Goal: Task Accomplishment & Management: Use online tool/utility

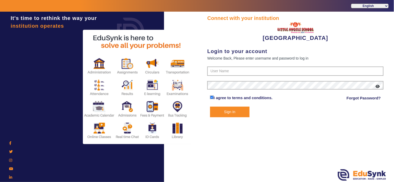
type input "8536974880"
click at [234, 111] on button "Sign In" at bounding box center [229, 112] width 39 height 11
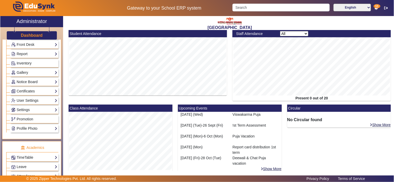
scroll to position [144, 0]
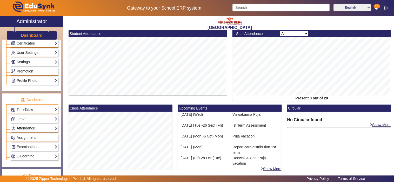
click at [32, 127] on link "Attendance" at bounding box center [34, 129] width 46 height 6
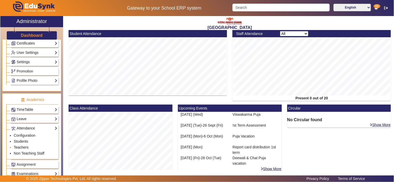
click at [24, 148] on link "Teachers" at bounding box center [21, 148] width 15 height 4
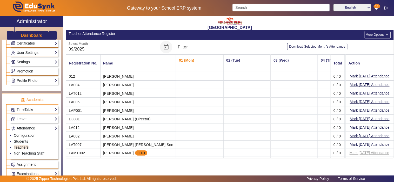
click at [166, 48] on span "Open calendar" at bounding box center [166, 47] width 12 height 12
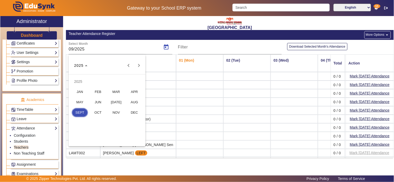
click at [134, 105] on span "AUG" at bounding box center [134, 102] width 16 height 9
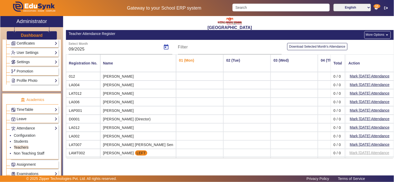
type input "08/2025"
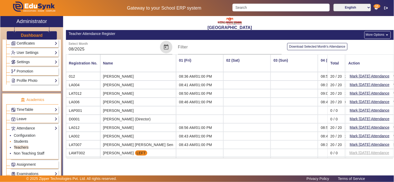
click at [21, 141] on link "Students" at bounding box center [21, 142] width 14 height 4
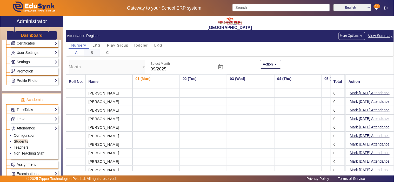
click at [95, 52] on div "B" at bounding box center [92, 52] width 16 height 7
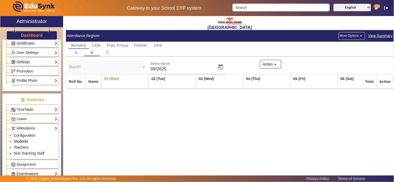
click at [98, 46] on span "LKG" at bounding box center [96, 46] width 8 height 4
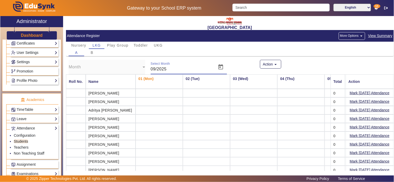
click at [204, 71] on input "09/2025" at bounding box center [182, 69] width 63 height 6
click at [217, 66] on span "Open calendar" at bounding box center [220, 67] width 12 height 12
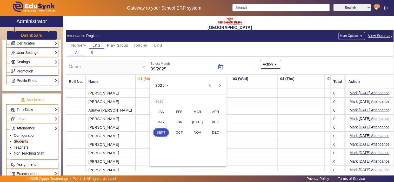
click at [217, 122] on span "AUG" at bounding box center [215, 122] width 16 height 9
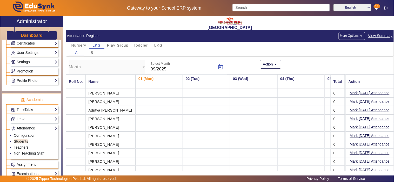
type input "08/2025"
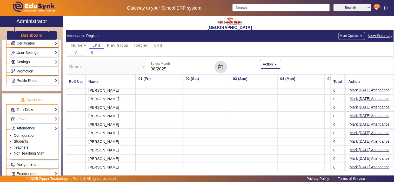
scroll to position [77, 0]
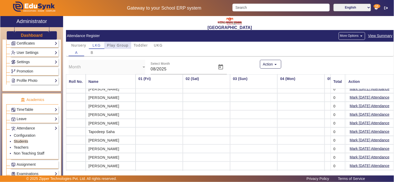
click at [123, 46] on span "Play Group" at bounding box center [118, 46] width 22 height 4
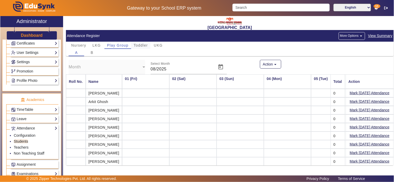
scroll to position [0, 0]
click at [94, 52] on div "B" at bounding box center [92, 52] width 16 height 7
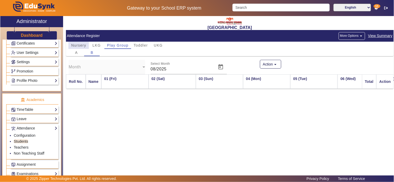
click at [75, 45] on span "Nursery" at bounding box center [78, 46] width 15 height 4
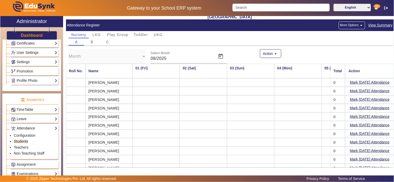
click at [28, 129] on link "Attendance" at bounding box center [34, 129] width 46 height 6
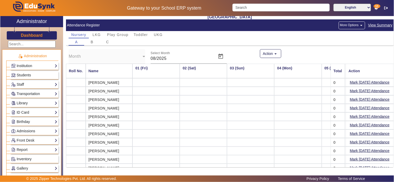
click at [30, 35] on h3 "Dashboard" at bounding box center [32, 35] width 22 height 5
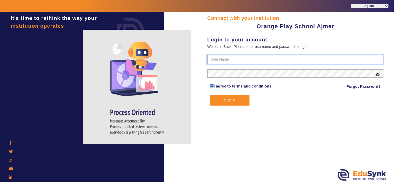
type input "9829214768"
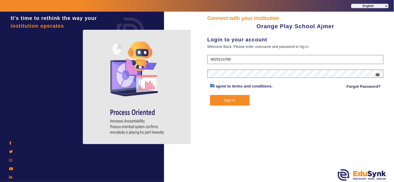
click at [238, 99] on button "Sign In" at bounding box center [229, 100] width 39 height 11
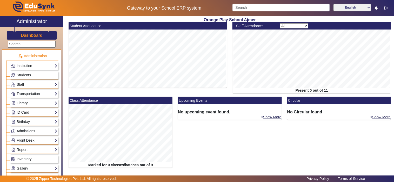
click at [36, 150] on link "Report" at bounding box center [34, 150] width 46 height 6
click at [14, 164] on link "App Invites" at bounding box center [23, 163] width 18 height 4
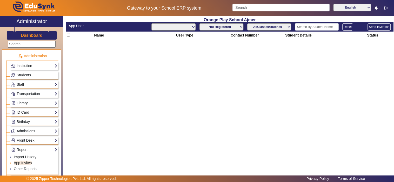
select select "All"
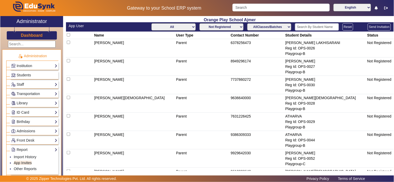
click at [254, 28] on select "AllClasses/Batches Playgroup-C Playgroup-B Playgroup-A Nursery-A Nursery-C Nurs…" at bounding box center [269, 26] width 44 height 7
select select "Playgroup-A"
click at [247, 23] on select "AllClasses/Batches Playgroup-C Playgroup-B Playgroup-A Nursery-A Nursery-C Nurs…" at bounding box center [269, 26] width 44 height 7
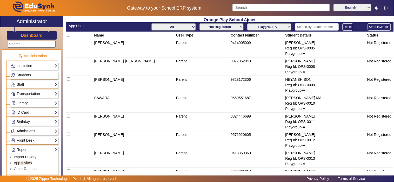
drag, startPoint x: 214, startPoint y: 27, endPoint x: 213, endPoint y: 29, distance: 2.8
click at [214, 27] on select "Not Registered Registered" at bounding box center [221, 26] width 44 height 7
select select "registered"
click at [199, 23] on select "Not Registered Registered" at bounding box center [221, 26] width 44 height 7
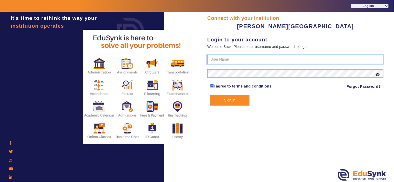
type input "9799013603"
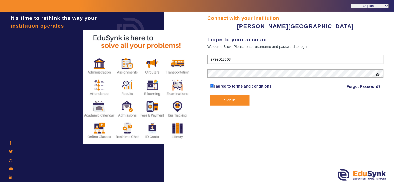
click at [234, 98] on button "Sign In" at bounding box center [229, 100] width 39 height 11
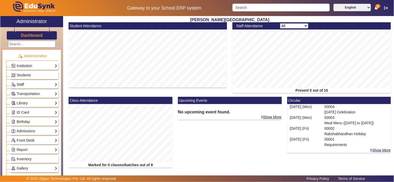
click at [24, 83] on link "Staff" at bounding box center [34, 85] width 46 height 6
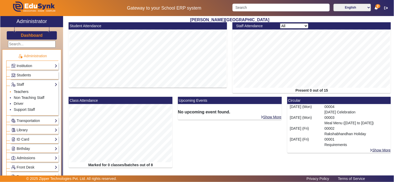
click at [24, 90] on link "Teachers" at bounding box center [21, 92] width 15 height 4
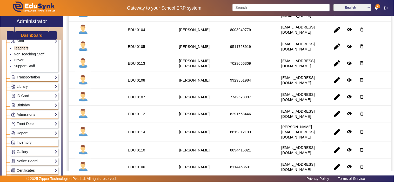
scroll to position [96, 0]
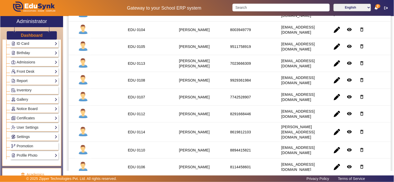
click at [29, 81] on link "Report" at bounding box center [34, 81] width 46 height 6
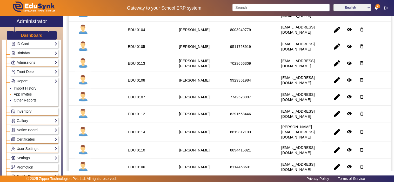
click at [30, 95] on link "App Invites" at bounding box center [23, 94] width 18 height 4
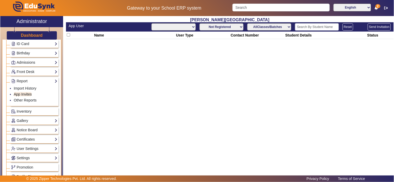
select select "All"
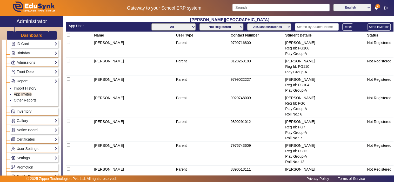
click at [225, 25] on select "Not Registered Registered" at bounding box center [221, 26] width 44 height 7
select select "registered"
click at [199, 23] on select "Not Registered Registered" at bounding box center [221, 26] width 44 height 7
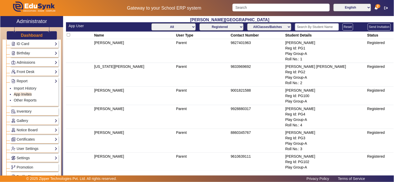
click at [261, 26] on select "AllClasses/Batches Play Group-A Nursery-A Nursery-B Junior KG-A Junior KG-B Sen…" at bounding box center [269, 26] width 44 height 7
select select "Play Group-A"
click at [247, 23] on select "AllClasses/Batches Play Group-A Nursery-A Nursery-B Junior KG-A Junior KG-B Sen…" at bounding box center [269, 26] width 44 height 7
click at [241, 132] on td "8860345767" at bounding box center [257, 141] width 54 height 24
